Goal: Task Accomplishment & Management: Use online tool/utility

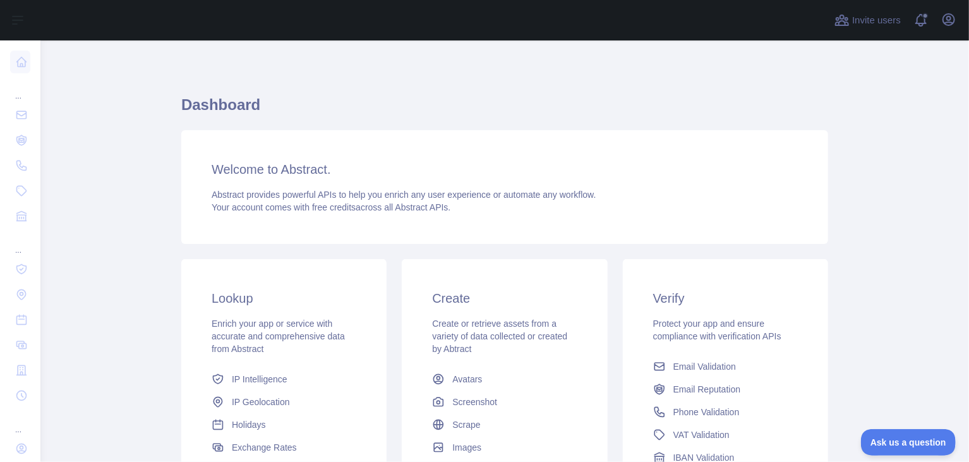
scroll to position [2, 0]
click at [949, 17] on icon "button" at bounding box center [948, 19] width 11 height 11
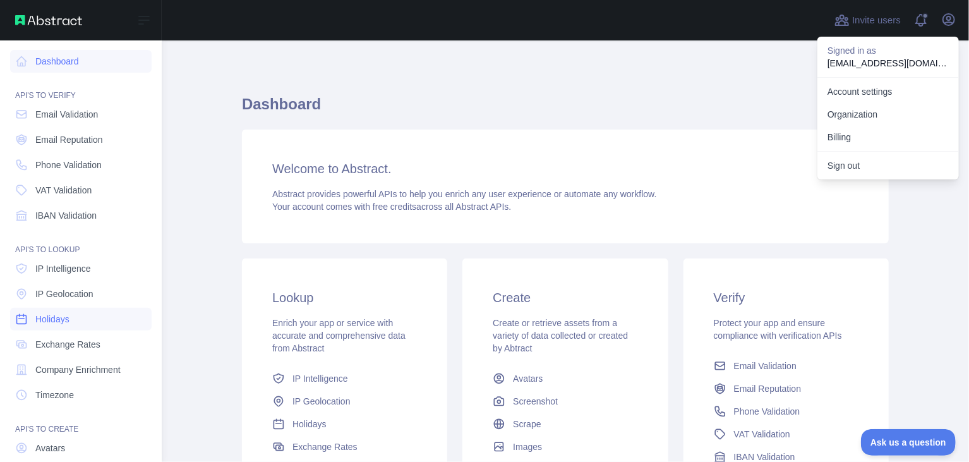
scroll to position [0, 0]
click at [87, 116] on span "Email Validation" at bounding box center [66, 115] width 63 height 13
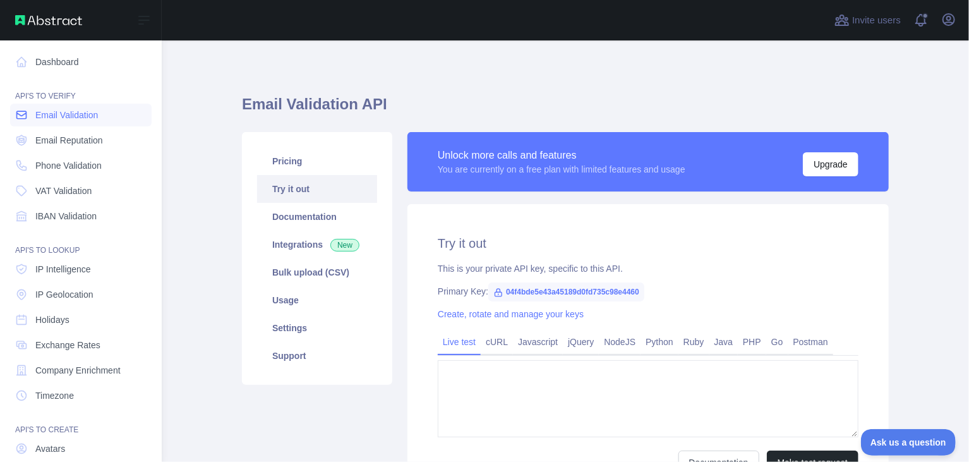
type textarea "**********"
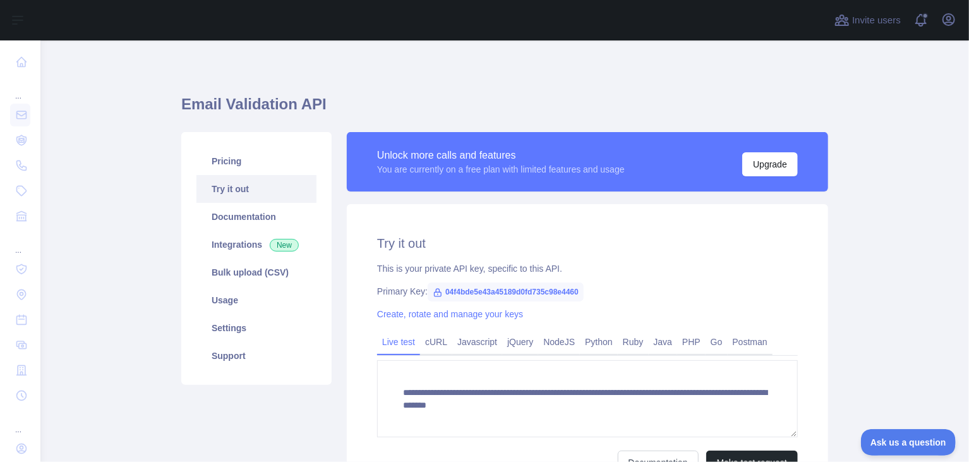
click at [449, 293] on span "04f4bde5e43a45189d0fd735c98e4460" at bounding box center [506, 291] width 156 height 19
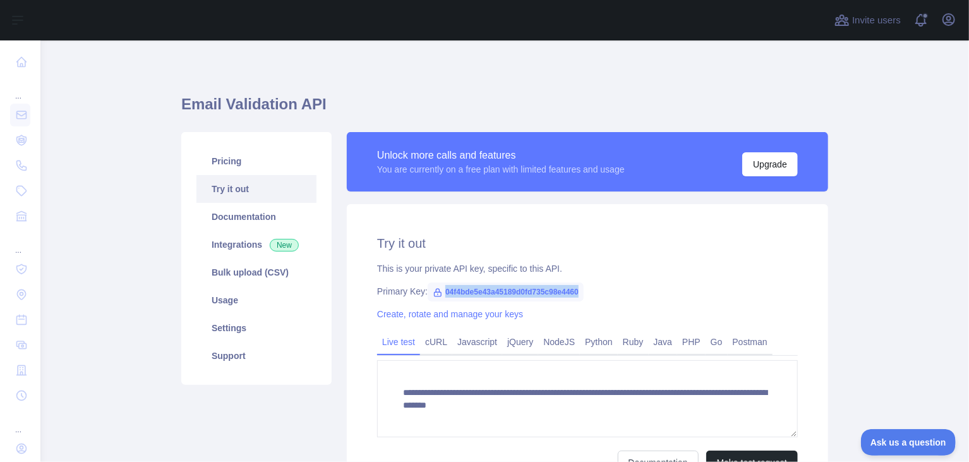
click at [449, 293] on span "04f4bde5e43a45189d0fd735c98e4460" at bounding box center [506, 291] width 156 height 19
copy span "04f4bde5e43a45189d0fd735c98e4460"
click at [419, 99] on h1 "Email Validation API" at bounding box center [504, 109] width 647 height 30
